Goal: Task Accomplishment & Management: Use online tool/utility

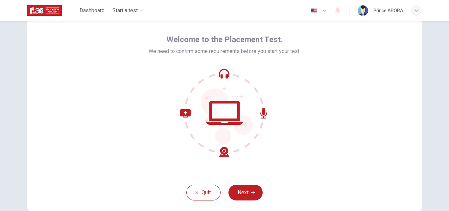
scroll to position [26, 0]
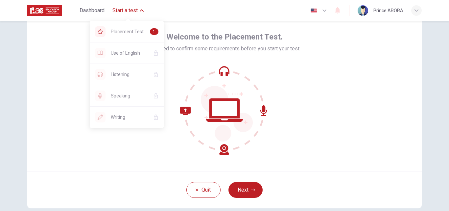
click at [136, 13] on span "Start a test" at bounding box center [125, 11] width 25 height 8
click at [324, 11] on icon "button" at bounding box center [325, 11] width 4 height 2
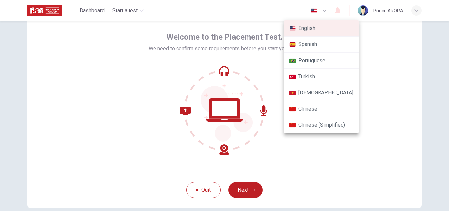
click at [324, 11] on div at bounding box center [224, 105] width 449 height 211
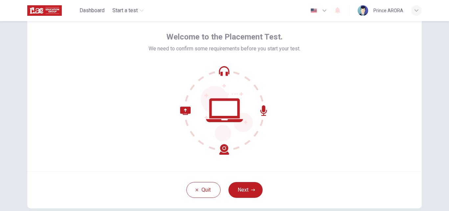
click at [324, 11] on icon "button" at bounding box center [325, 11] width 4 height 2
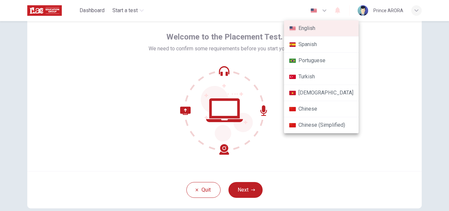
click at [324, 11] on div at bounding box center [224, 105] width 449 height 211
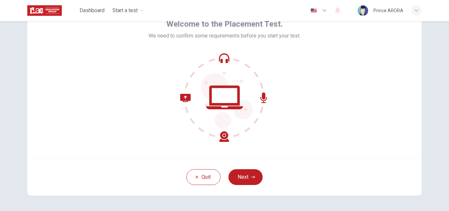
scroll to position [53, 0]
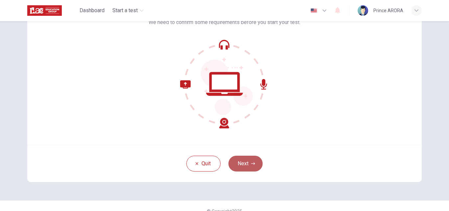
click at [241, 160] on button "Next" at bounding box center [246, 164] width 34 height 16
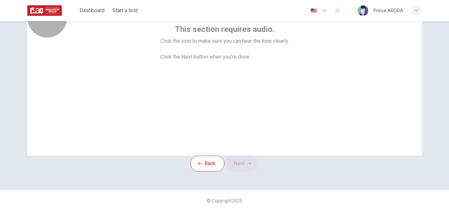
click at [162, 52] on button "button" at bounding box center [161, 49] width 1 height 6
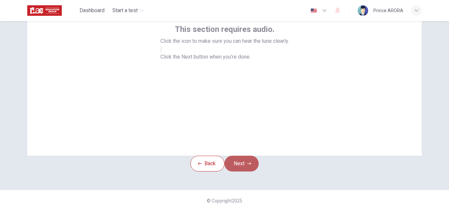
click at [244, 162] on button "Next" at bounding box center [242, 164] width 34 height 16
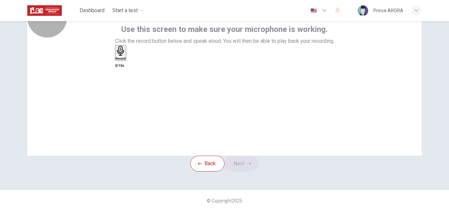
click at [126, 60] on div "Record" at bounding box center [121, 53] width 10 height 14
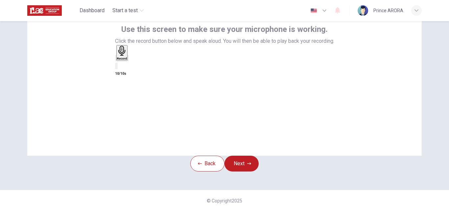
click at [128, 60] on icon "button" at bounding box center [128, 60] width 0 height 0
click at [245, 158] on button "Next" at bounding box center [242, 164] width 34 height 16
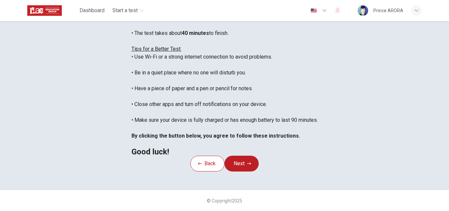
scroll to position [118, 0]
click at [251, 166] on icon "button" at bounding box center [249, 164] width 4 height 4
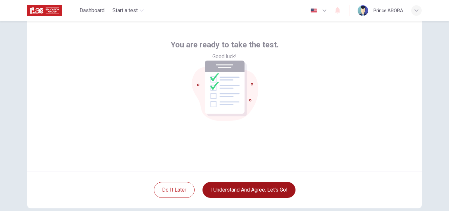
scroll to position [39, 0]
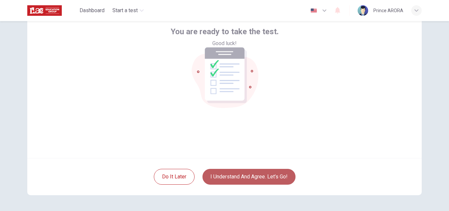
click at [257, 180] on button "I understand and agree. Let’s go!" at bounding box center [249, 177] width 93 height 16
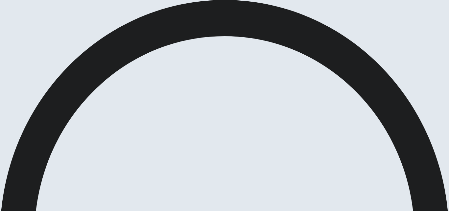
scroll to position [23, 0]
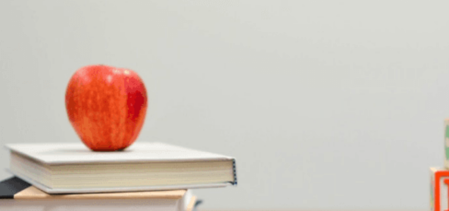
scroll to position [13, 0]
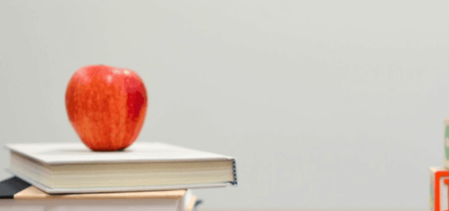
type input "63"
type input "0"
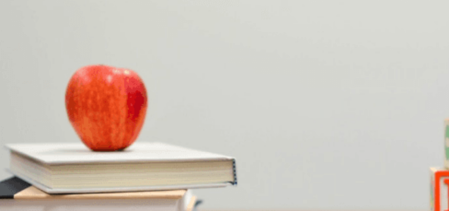
type input "35"
type input "41"
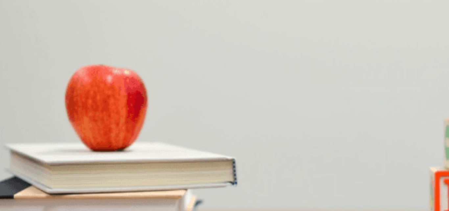
scroll to position [342, 0]
type input "43"
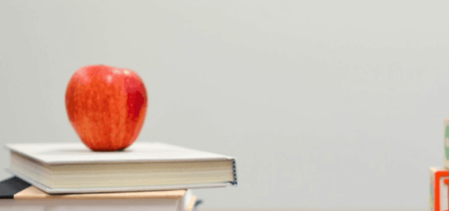
type input "45"
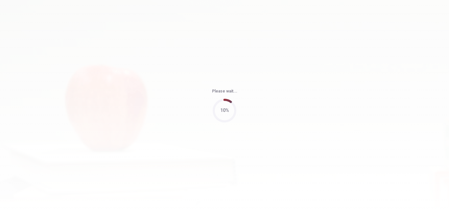
type input "56"
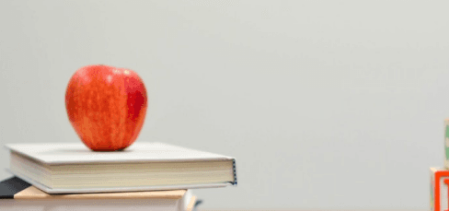
scroll to position [26, 0]
type input "34"
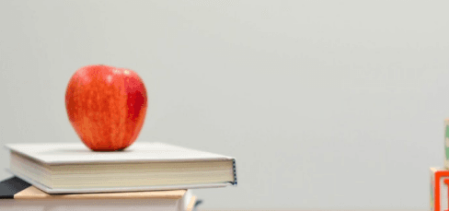
type input "39"
type input "41"
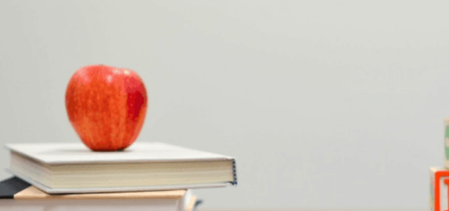
type input "58"
type input "60"
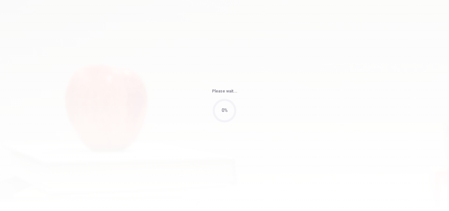
type input "64"
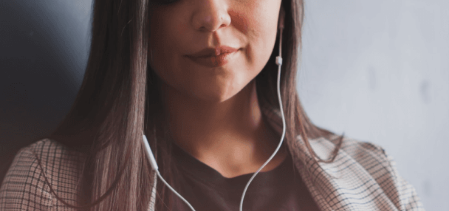
scroll to position [144, 0]
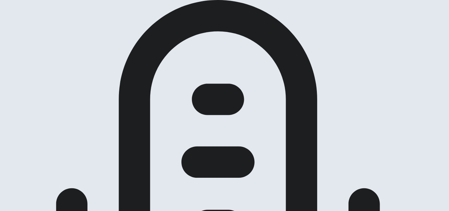
scroll to position [92, 0]
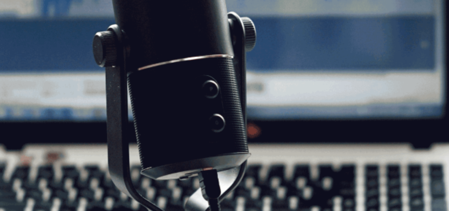
scroll to position [13, 0]
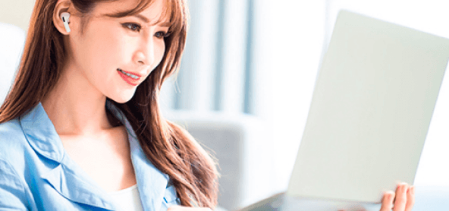
click at [297, 211] on div at bounding box center [224, 211] width 449 height 0
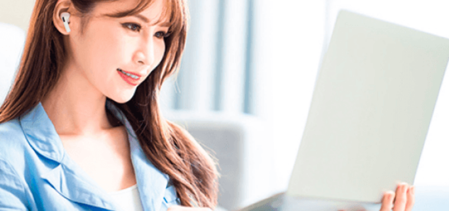
click at [305, 211] on div at bounding box center [224, 211] width 449 height 0
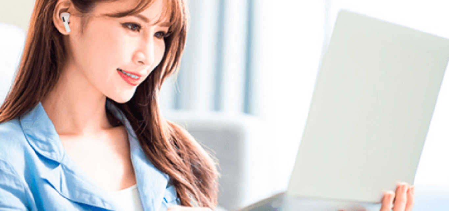
click at [370, 18] on span at bounding box center [370, 18] width 0 height 0
type input "1"
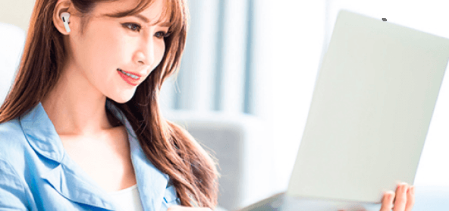
click at [370, 18] on span at bounding box center [370, 18] width 0 height 0
